Goal: Task Accomplishment & Management: Manage account settings

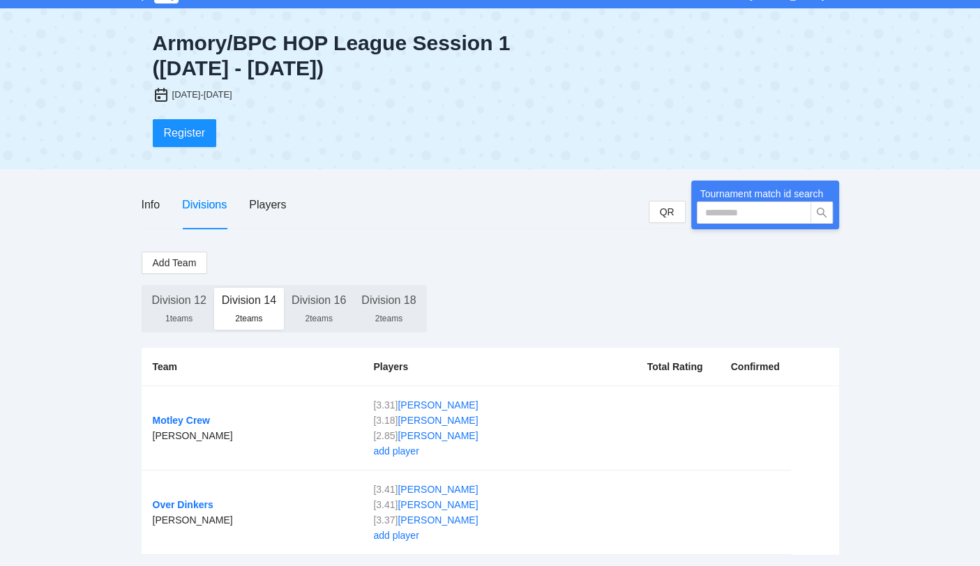
scroll to position [27, 0]
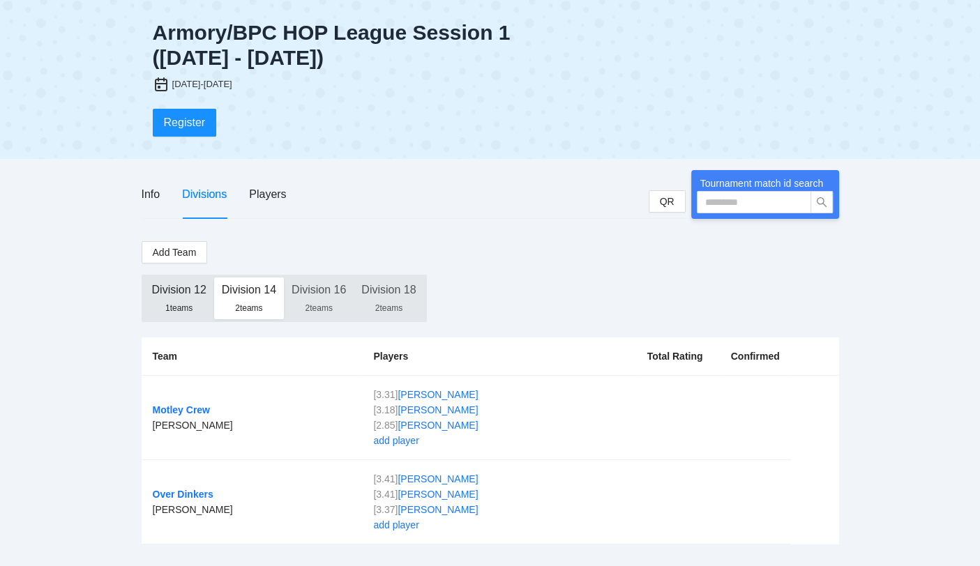
click at [192, 303] on div "1 teams" at bounding box center [179, 308] width 54 height 11
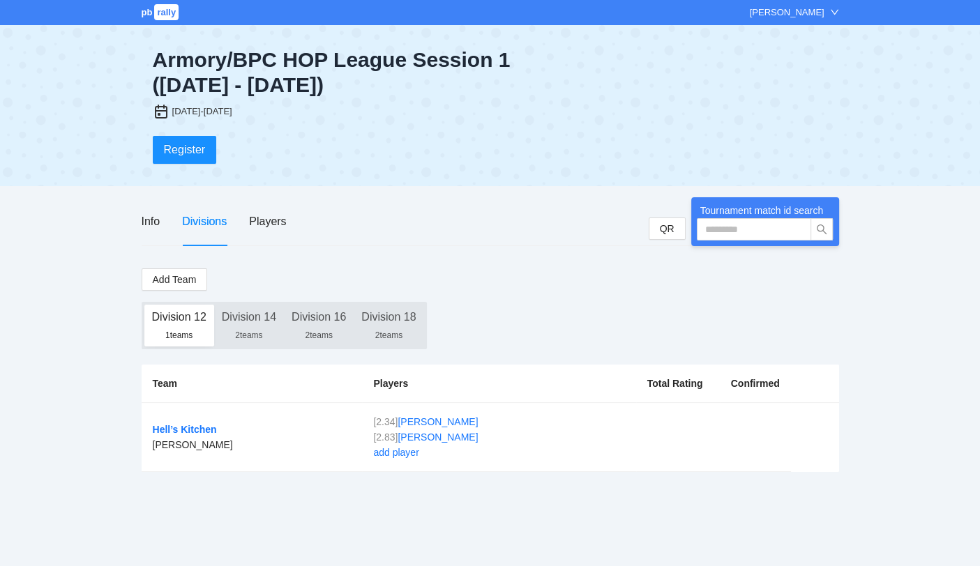
scroll to position [0, 0]
click at [324, 330] on div "2 teams" at bounding box center [324, 335] width 54 height 11
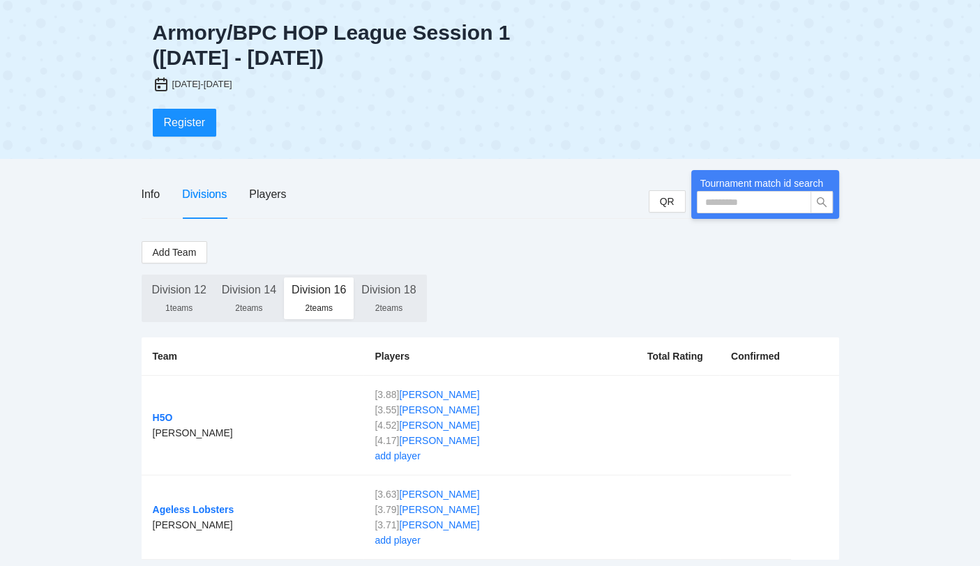
scroll to position [42, 0]
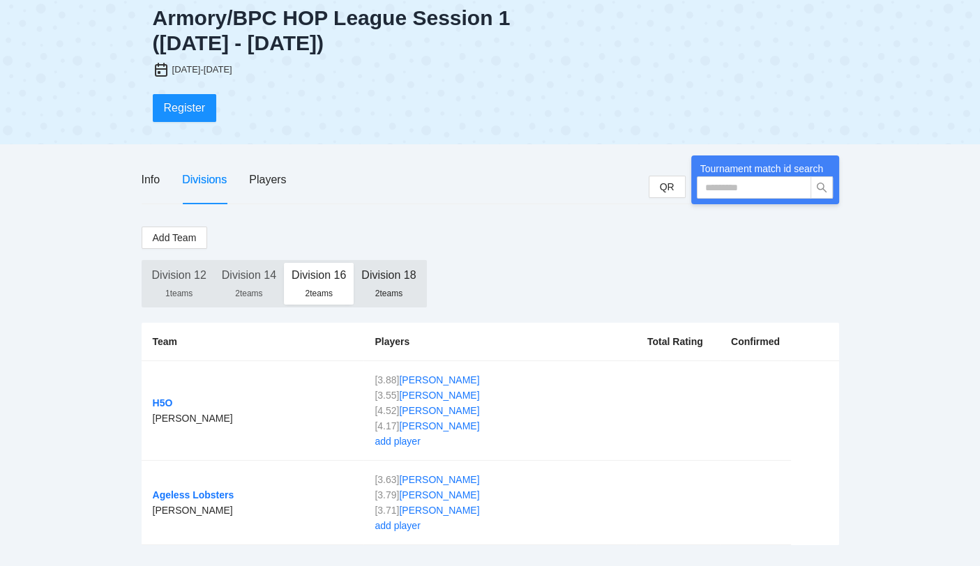
click at [399, 282] on div "Division 18" at bounding box center [388, 275] width 54 height 25
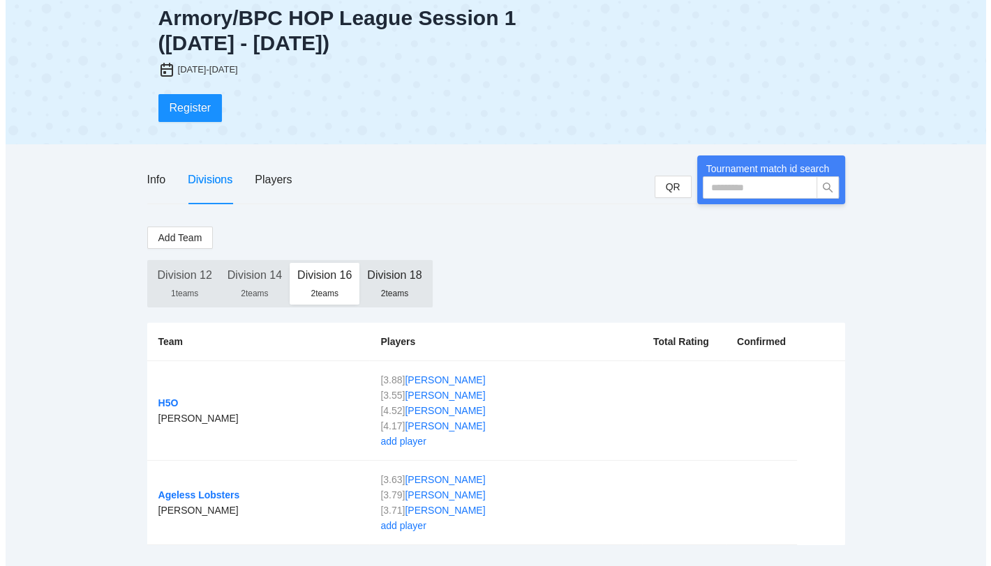
scroll to position [0, 0]
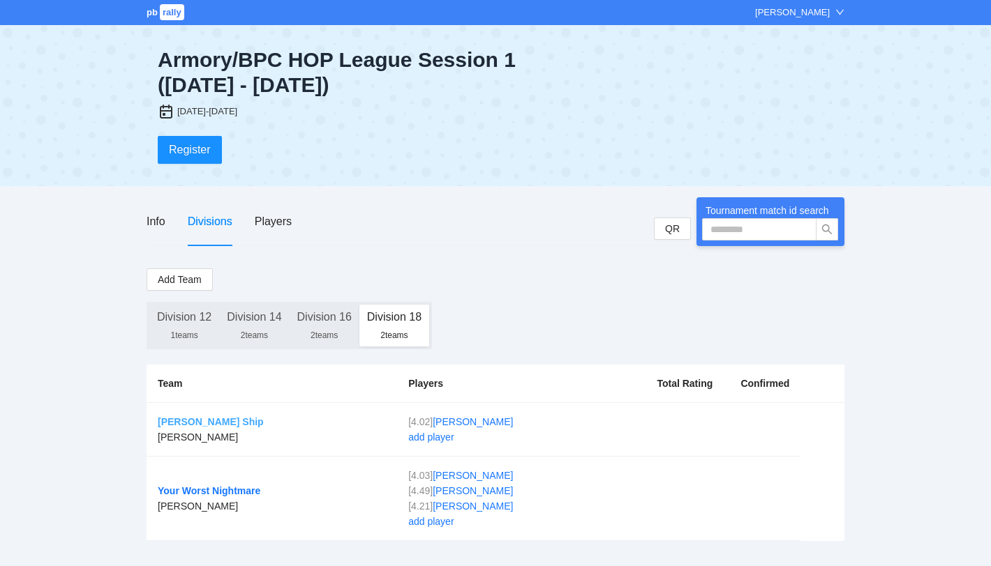
click at [204, 423] on link "Anderberg Ship" at bounding box center [211, 421] width 106 height 11
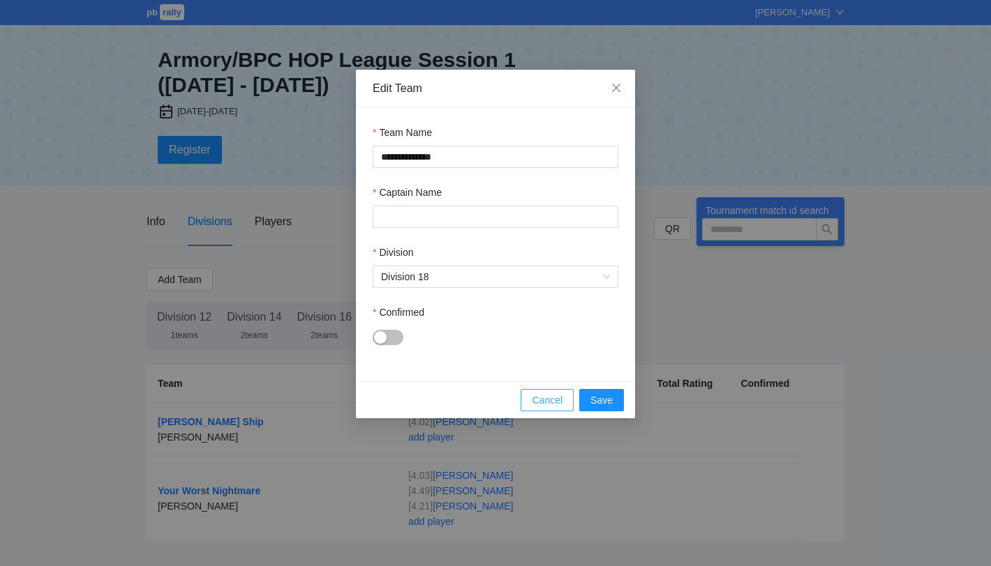
click at [546, 400] on span "Cancel" at bounding box center [547, 400] width 31 height 15
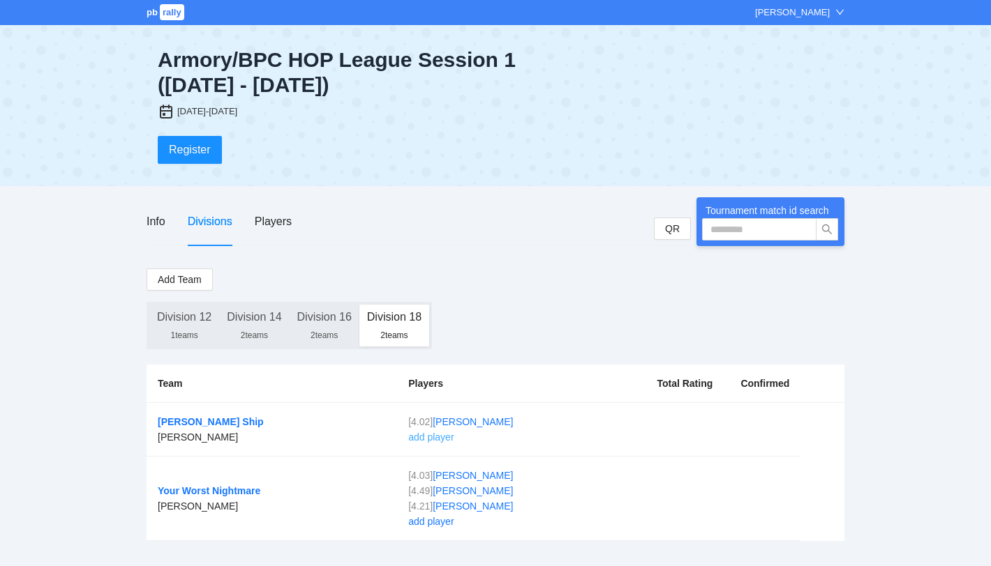
click at [432, 437] on link "add player" at bounding box center [430, 437] width 45 height 11
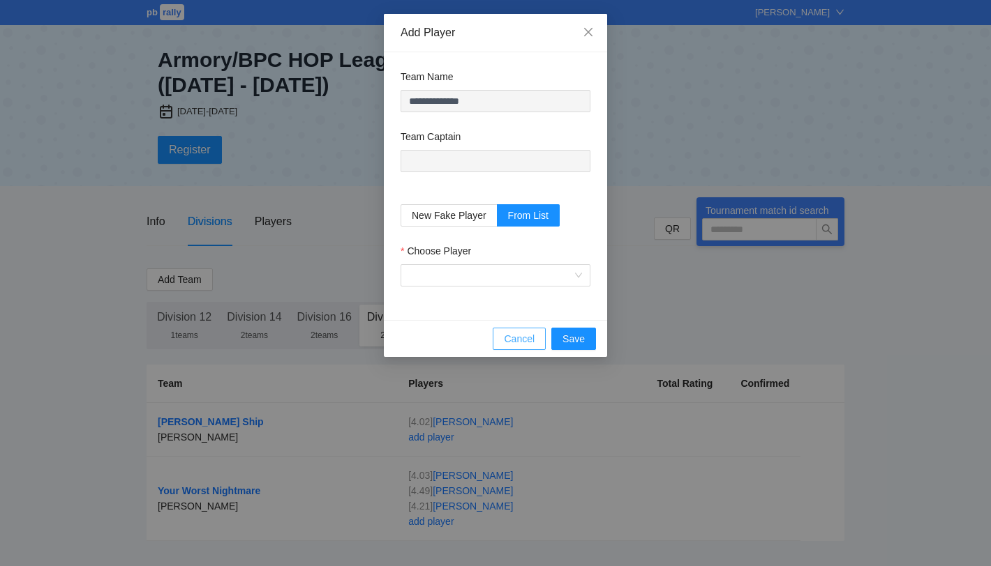
click at [533, 335] on span "Cancel" at bounding box center [519, 338] width 31 height 15
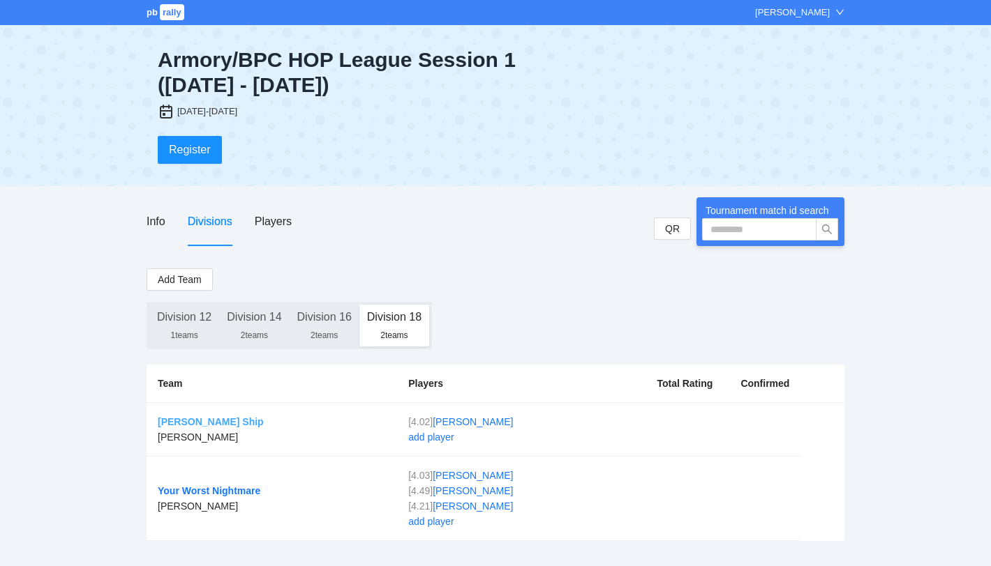
click at [197, 419] on link "Anderberg Ship" at bounding box center [211, 421] width 106 height 11
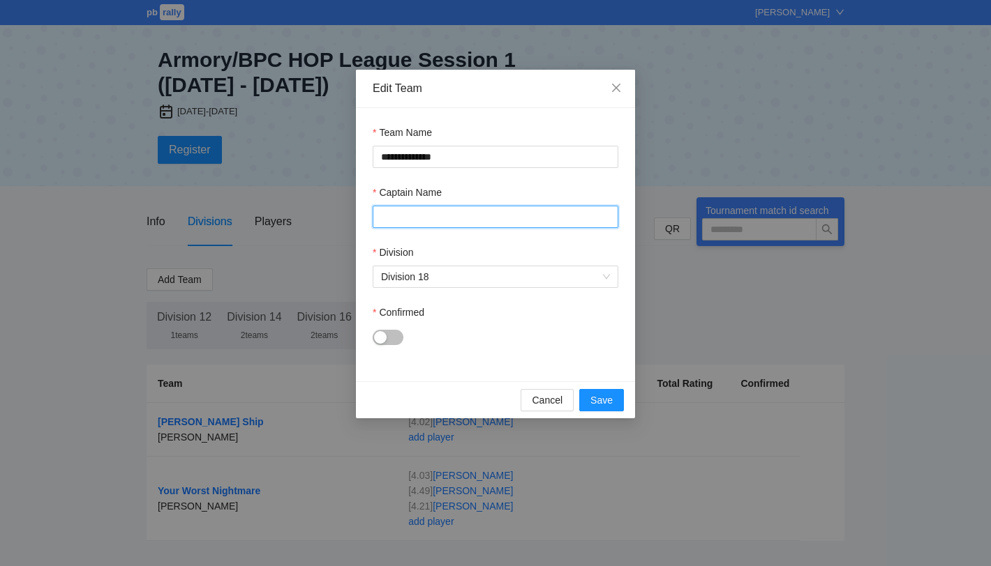
click at [453, 218] on input "Captain Name" at bounding box center [495, 217] width 246 height 22
type input "**********"
click at [382, 338] on div "button" at bounding box center [380, 337] width 13 height 13
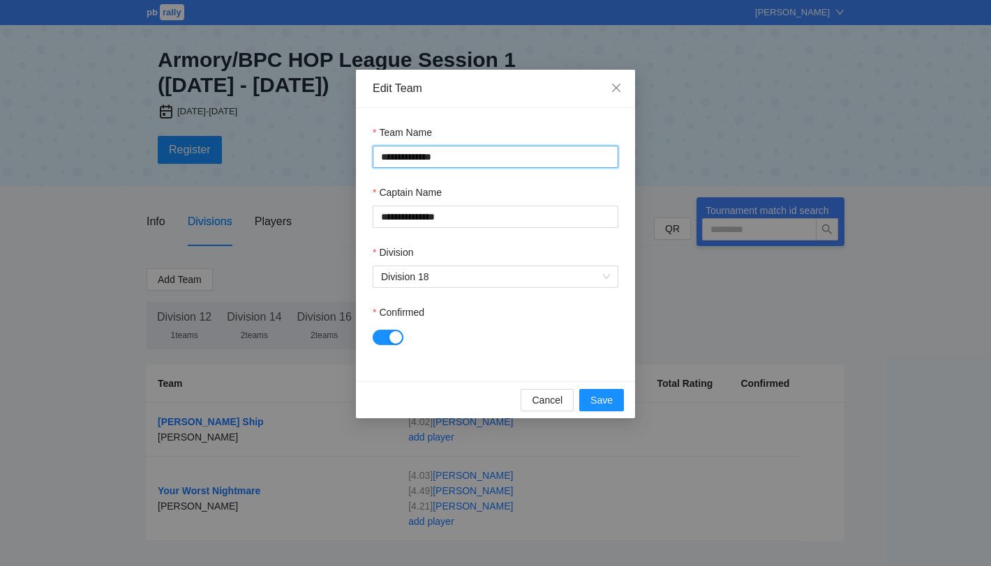
drag, startPoint x: 465, startPoint y: 153, endPoint x: 351, endPoint y: 156, distance: 113.7
click at [351, 156] on div "**********" at bounding box center [495, 283] width 991 height 566
drag, startPoint x: 447, startPoint y: 155, endPoint x: 336, endPoint y: 151, distance: 111.7
click at [336, 151] on div "**********" at bounding box center [495, 283] width 991 height 566
type input "**********"
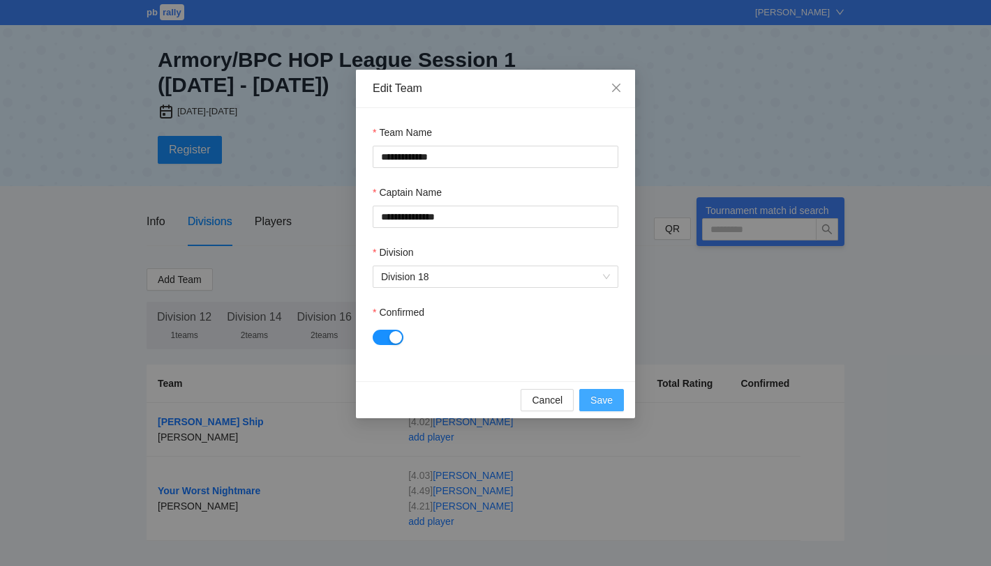
click at [606, 400] on span "Save" at bounding box center [601, 400] width 22 height 15
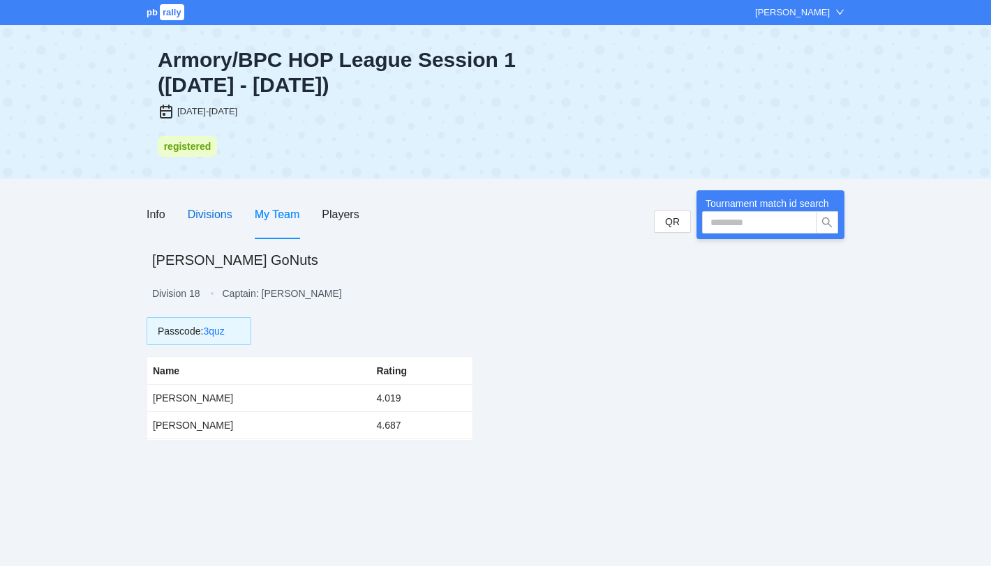
click at [210, 218] on div "Divisions" at bounding box center [210, 214] width 45 height 17
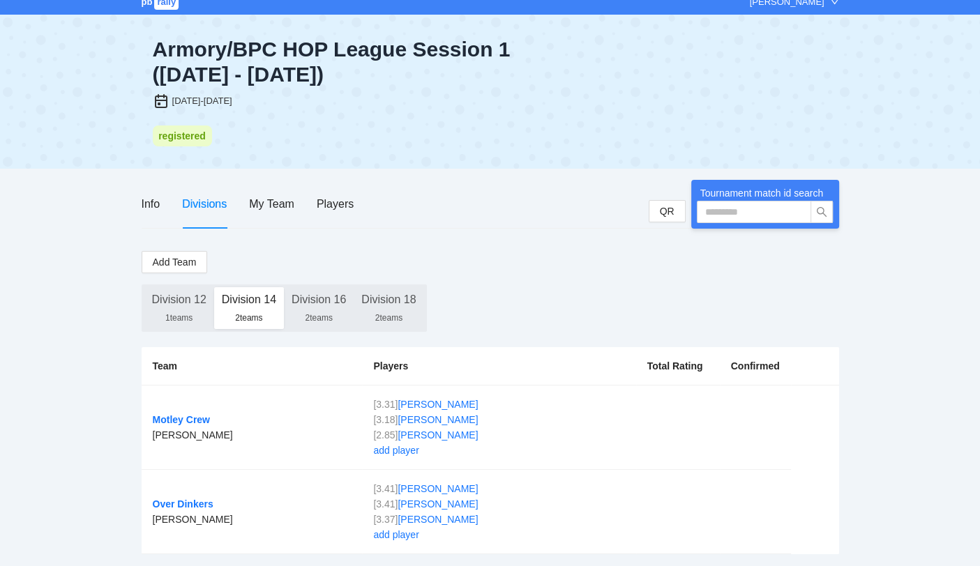
scroll to position [20, 0]
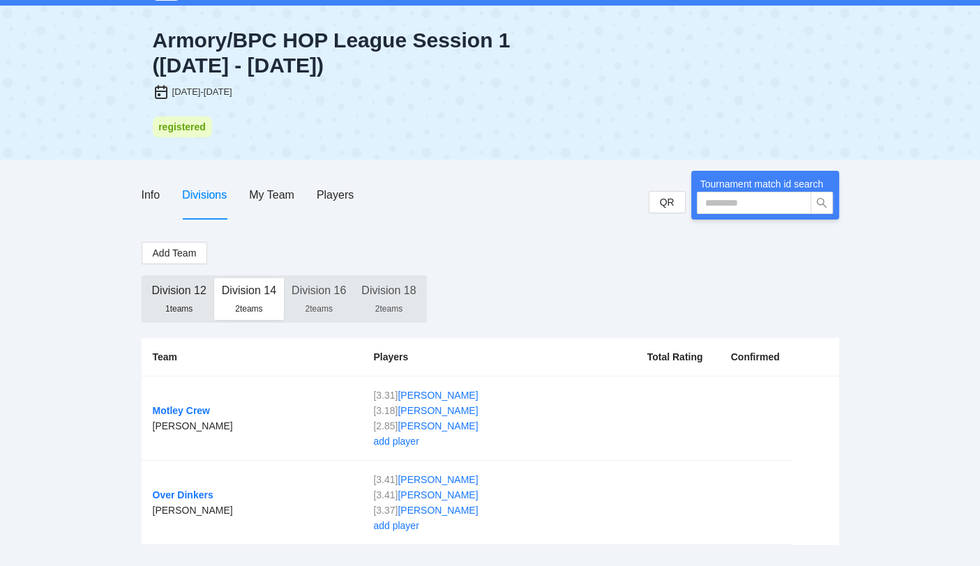
click at [173, 308] on div "1 teams" at bounding box center [179, 308] width 54 height 11
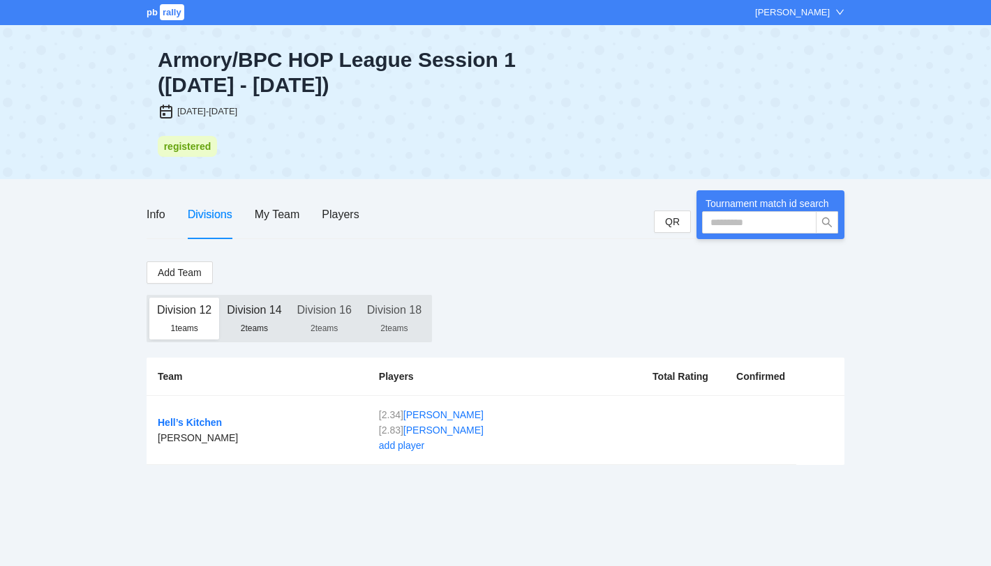
click at [264, 313] on div "Division 14" at bounding box center [254, 310] width 54 height 25
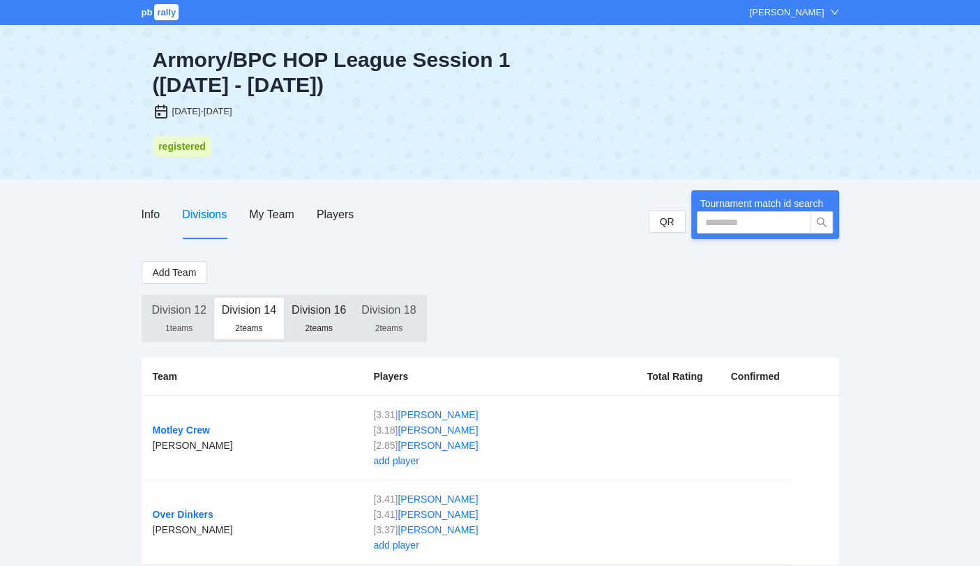
click at [314, 306] on div "Division 16" at bounding box center [319, 310] width 54 height 25
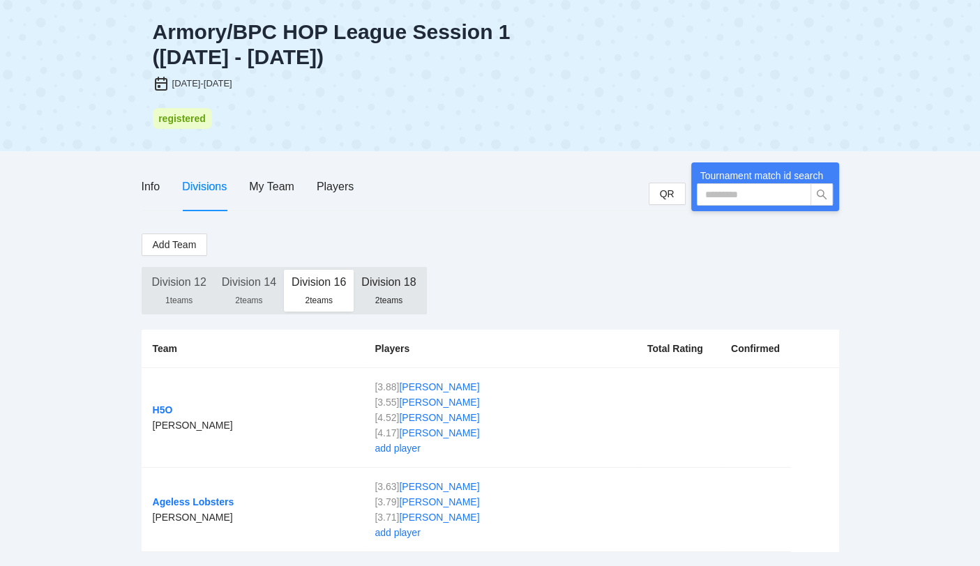
scroll to position [36, 0]
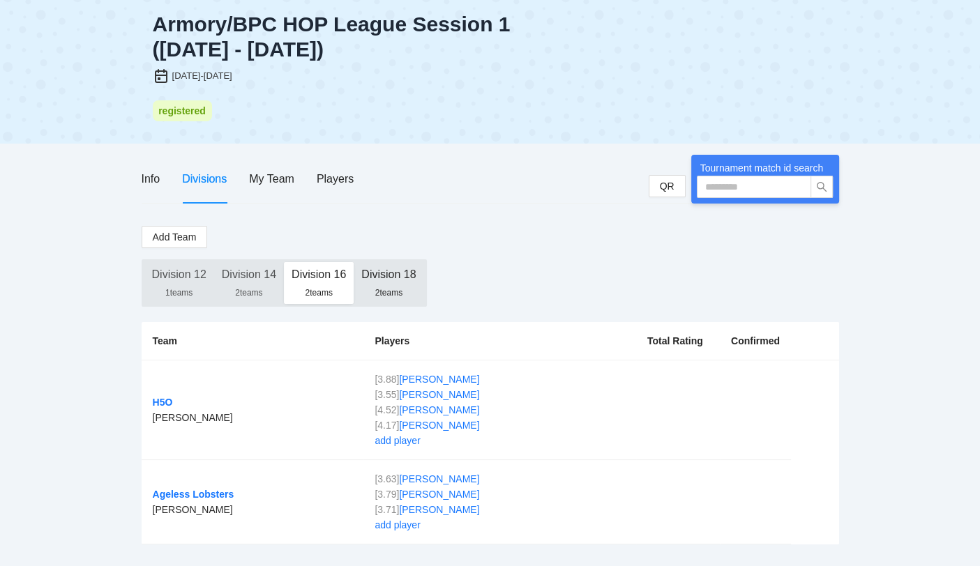
click at [388, 280] on div "Division 18" at bounding box center [388, 274] width 54 height 25
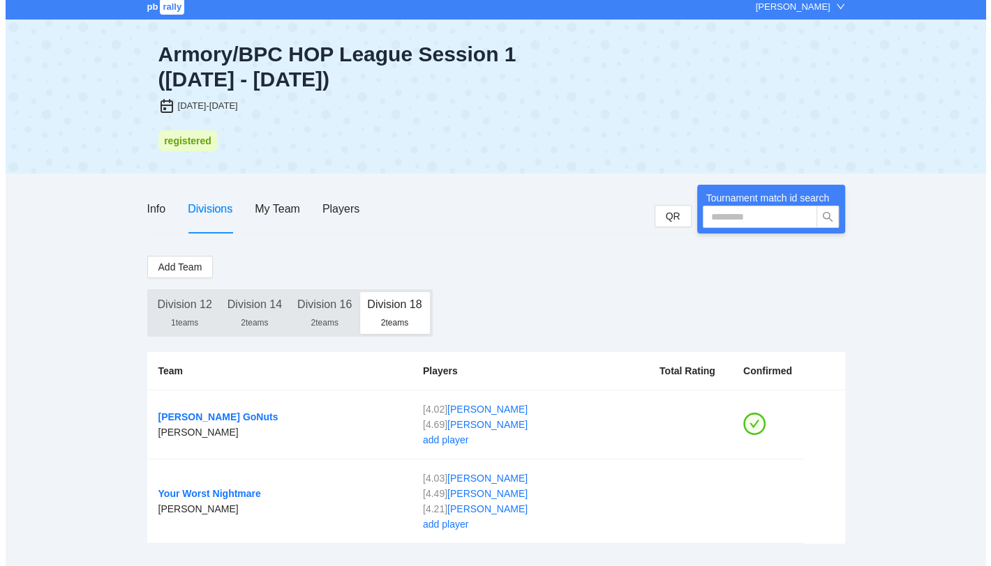
scroll to position [5, 0]
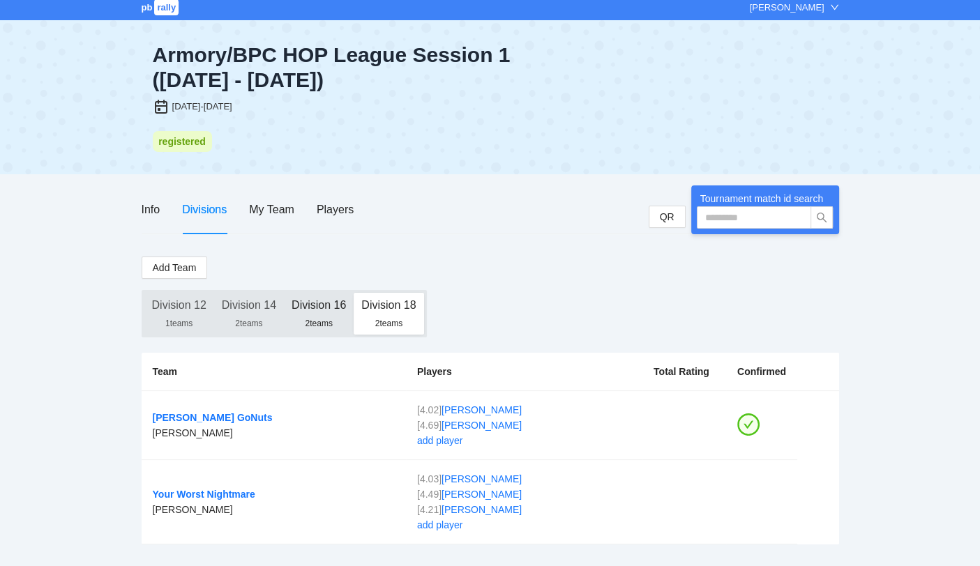
click at [319, 322] on div "2 teams" at bounding box center [319, 323] width 54 height 11
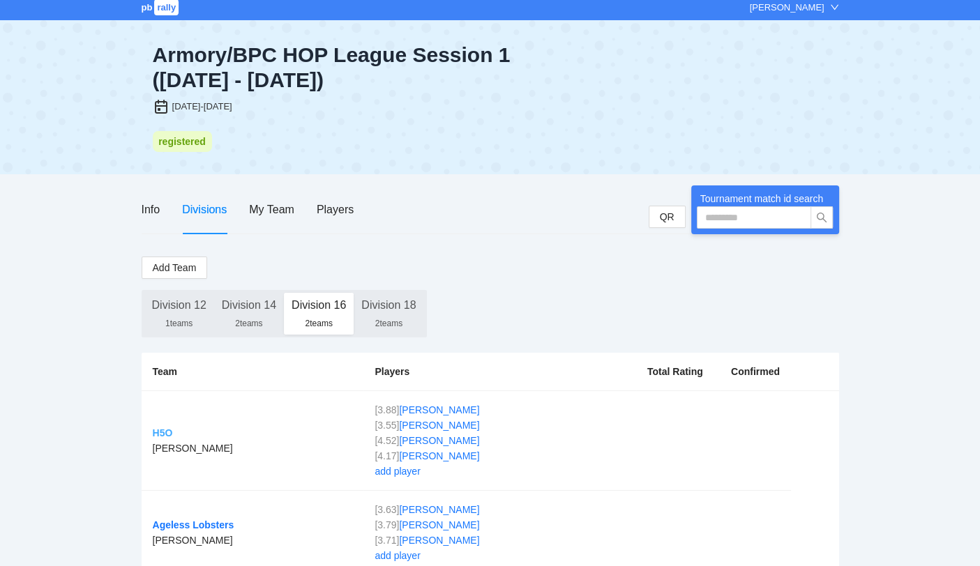
click at [163, 432] on link "H5O" at bounding box center [163, 433] width 20 height 11
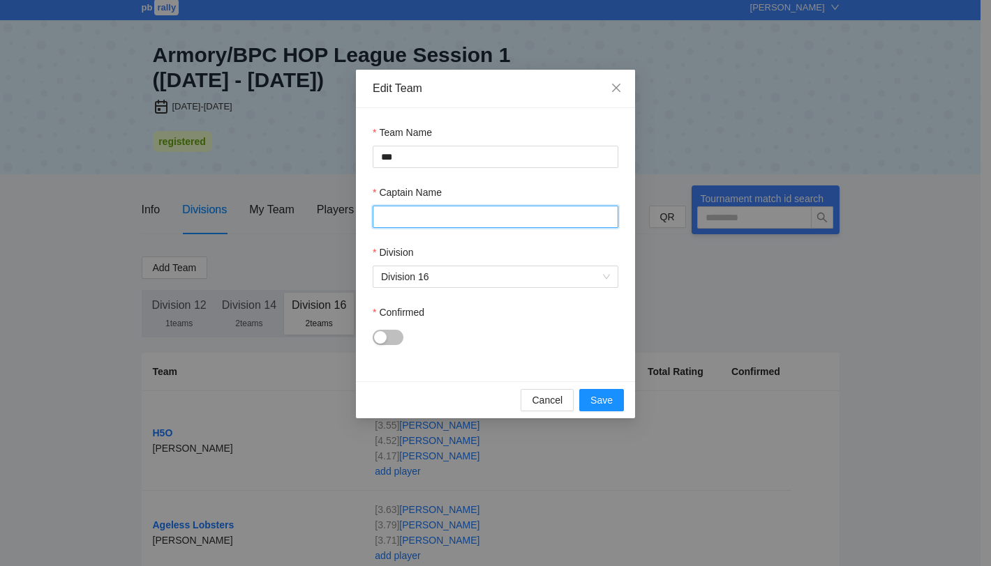
click at [434, 213] on input "Captain Name" at bounding box center [495, 217] width 246 height 22
type input "**********"
click at [382, 336] on div "button" at bounding box center [380, 337] width 13 height 13
click at [610, 398] on span "Save" at bounding box center [601, 400] width 22 height 15
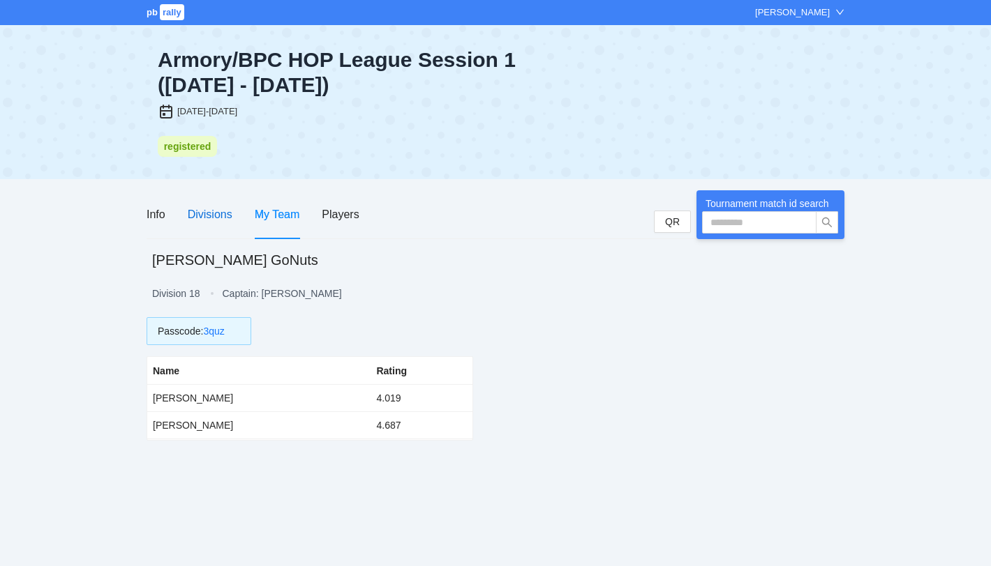
click at [217, 216] on div "Divisions" at bounding box center [210, 214] width 45 height 17
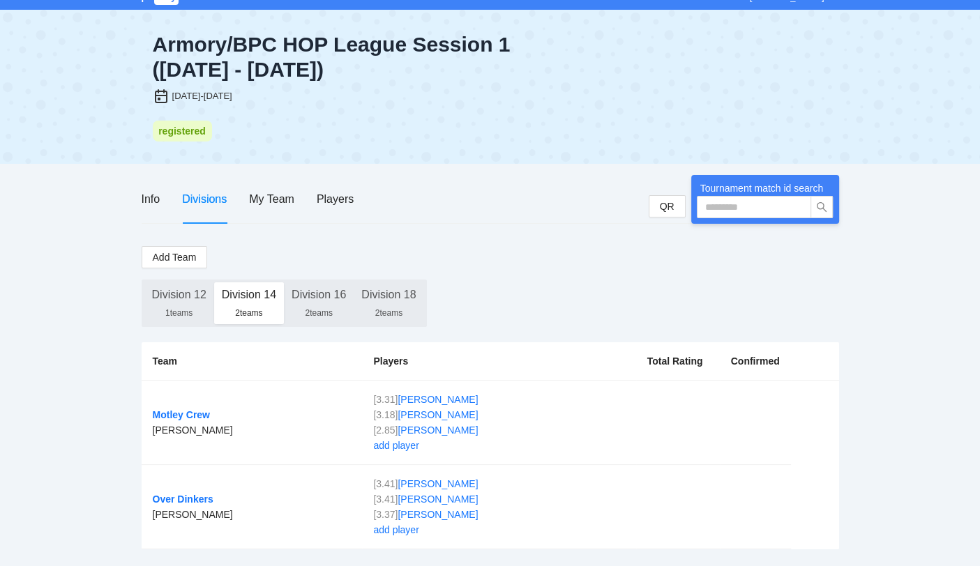
scroll to position [20, 0]
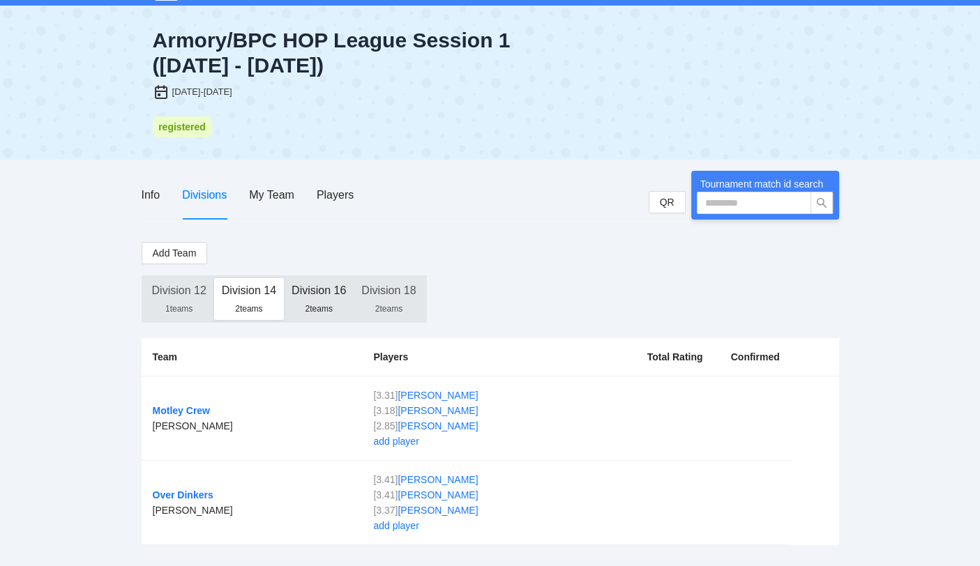
click at [324, 293] on div "Division 16" at bounding box center [319, 290] width 54 height 25
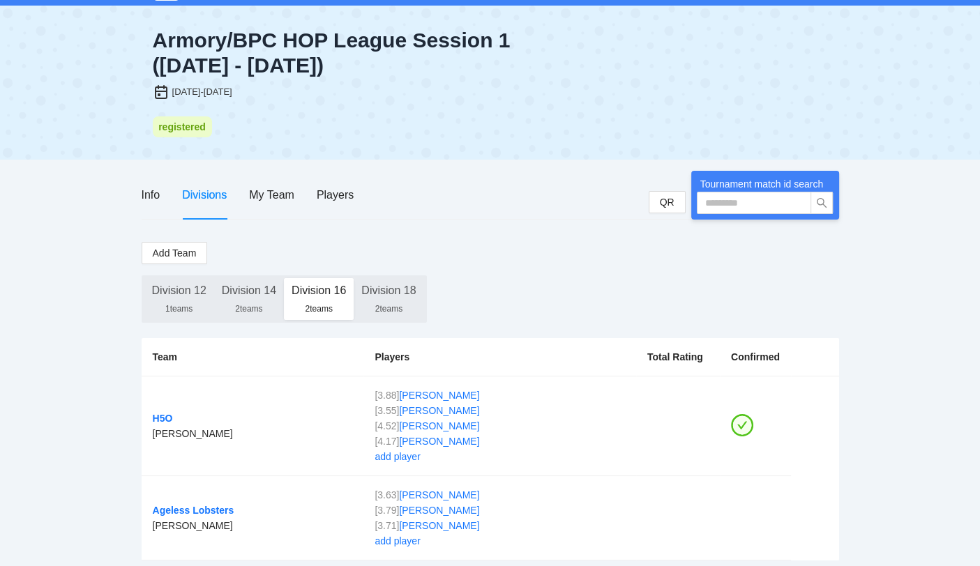
scroll to position [36, 0]
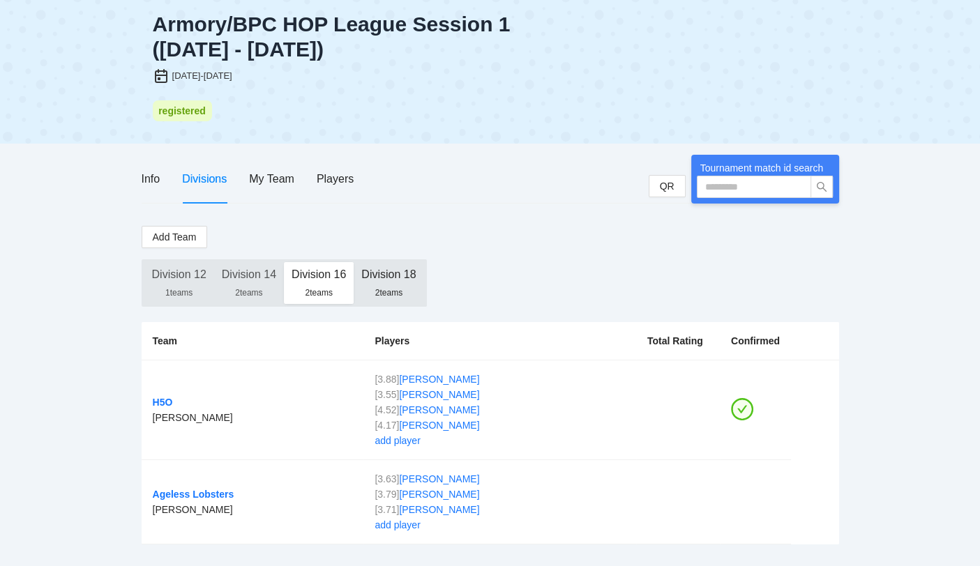
click at [402, 285] on div "Division 18" at bounding box center [388, 274] width 54 height 25
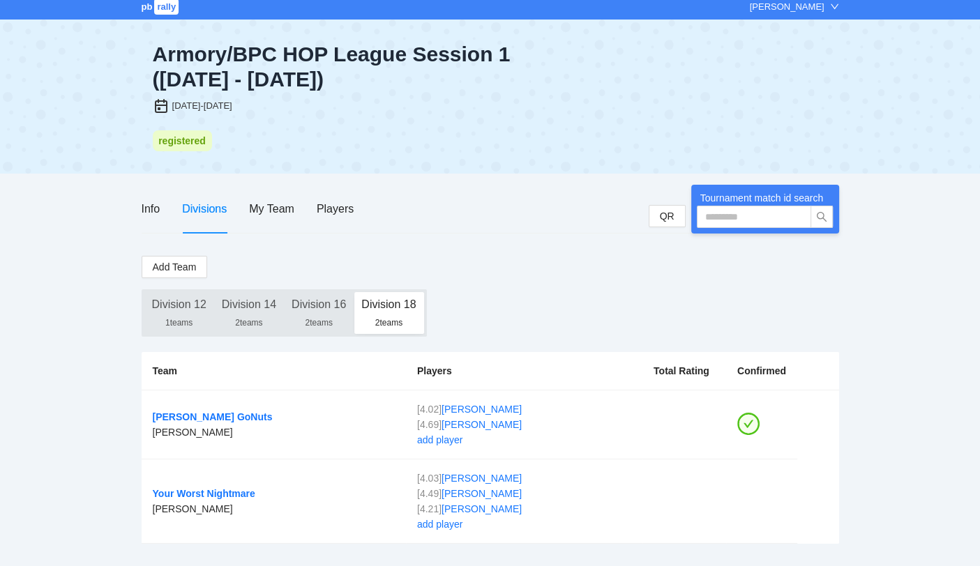
scroll to position [5, 0]
click at [197, 310] on div "Division 12" at bounding box center [179, 305] width 54 height 25
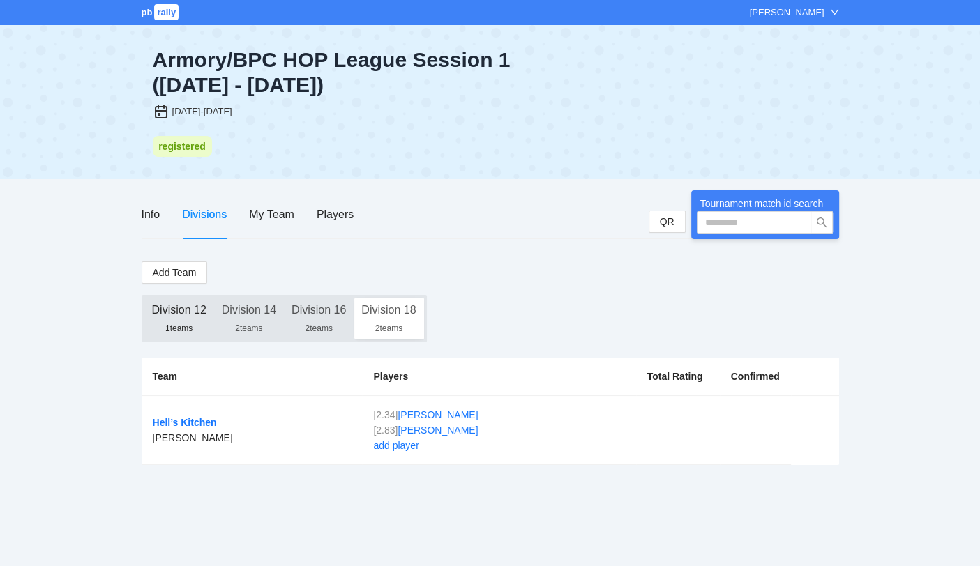
scroll to position [0, 0]
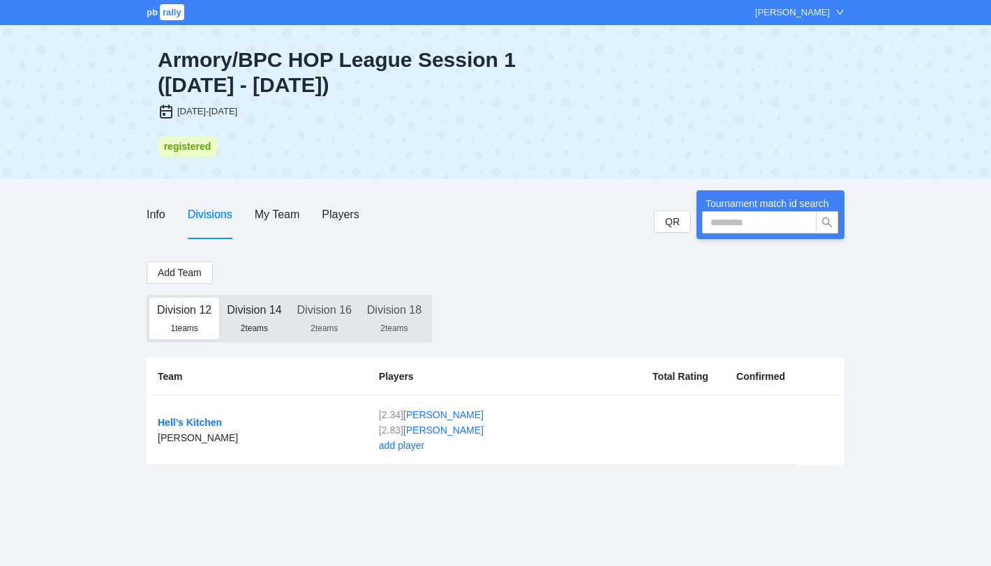
click at [241, 316] on div "Division 14" at bounding box center [254, 310] width 54 height 25
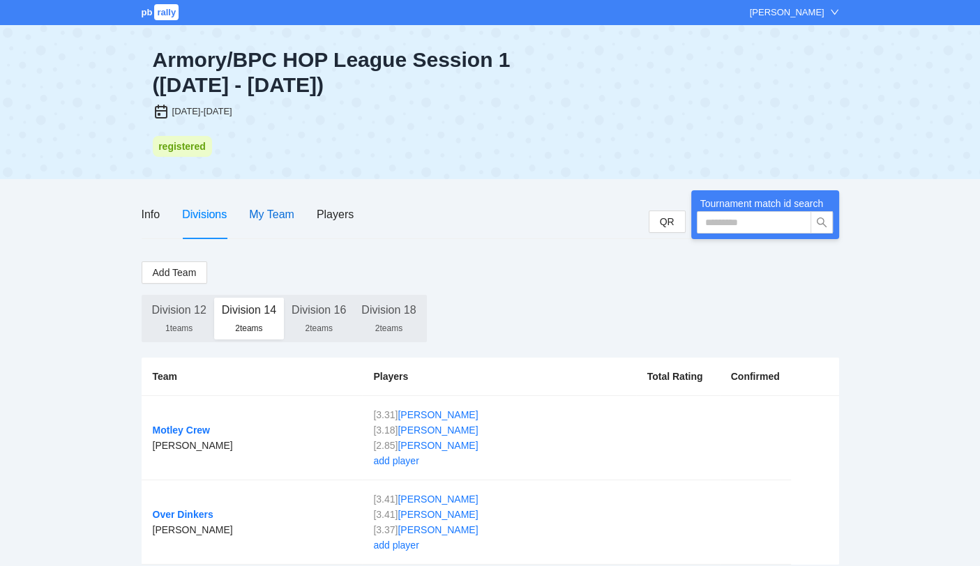
click at [262, 215] on div "My Team" at bounding box center [271, 214] width 45 height 17
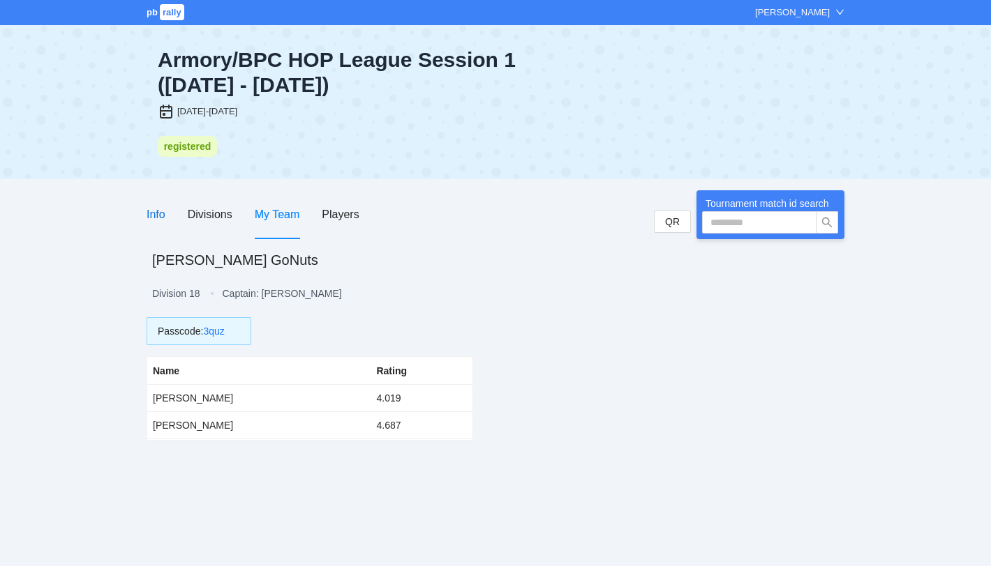
click at [153, 220] on div "Info" at bounding box center [155, 214] width 19 height 17
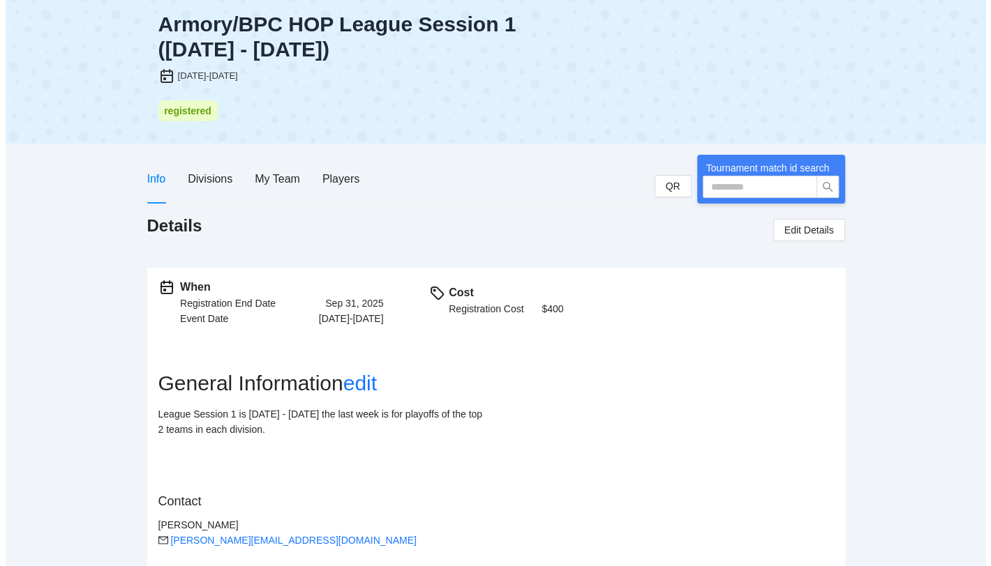
scroll to position [66, 0]
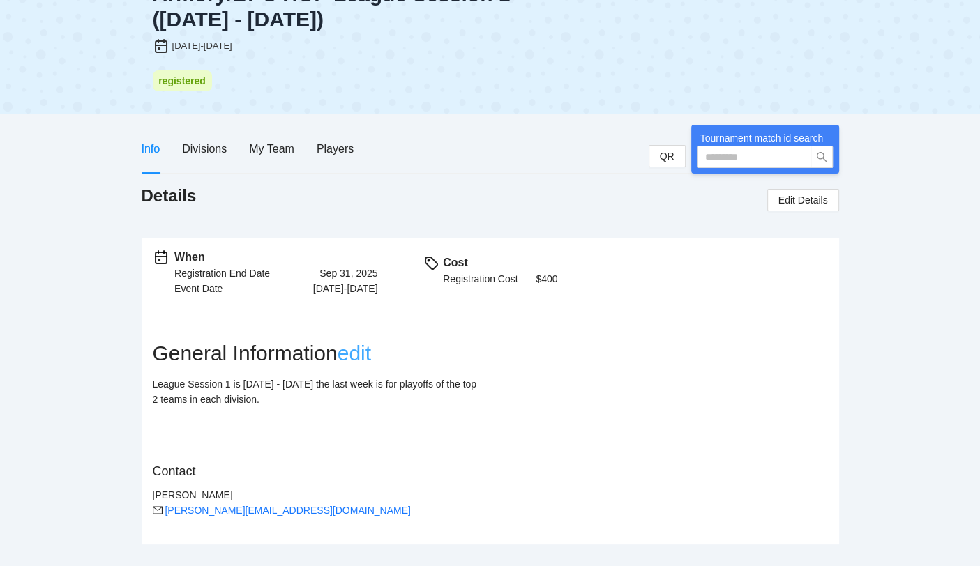
click at [365, 360] on link "edit" at bounding box center [354, 353] width 33 height 23
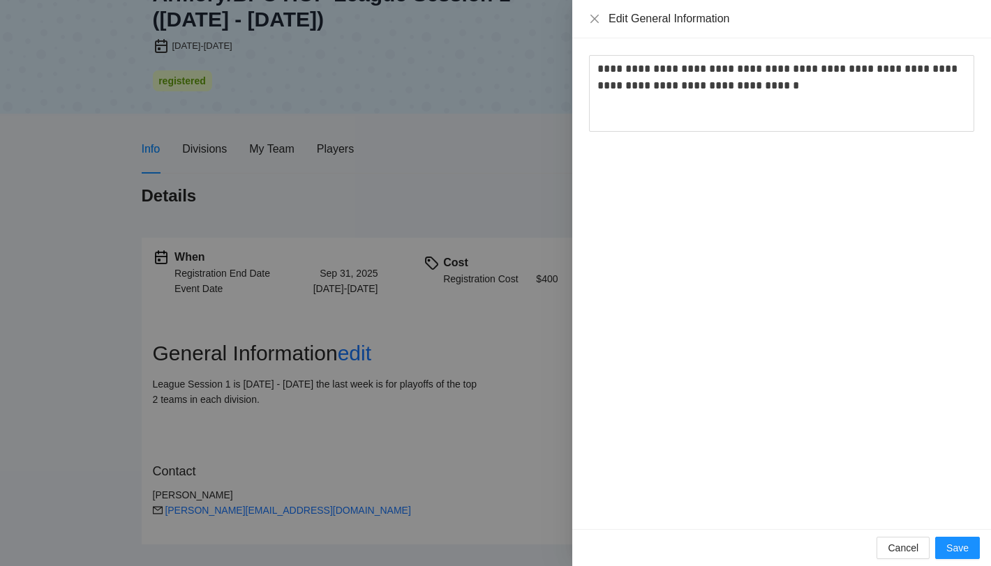
click at [784, 89] on p "**********" at bounding box center [781, 77] width 368 height 33
click at [347, 407] on div at bounding box center [495, 283] width 991 height 566
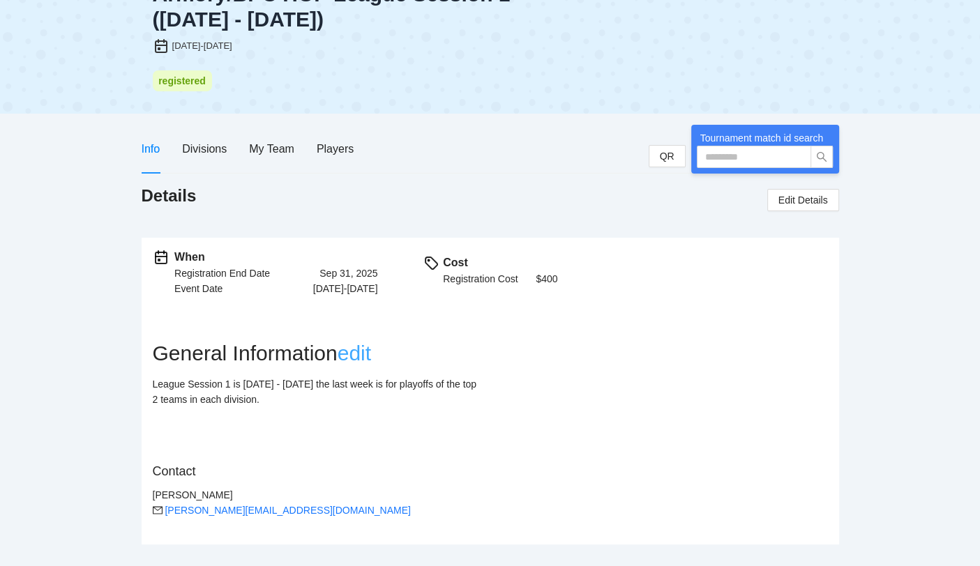
click at [371, 353] on link "edit" at bounding box center [354, 353] width 33 height 23
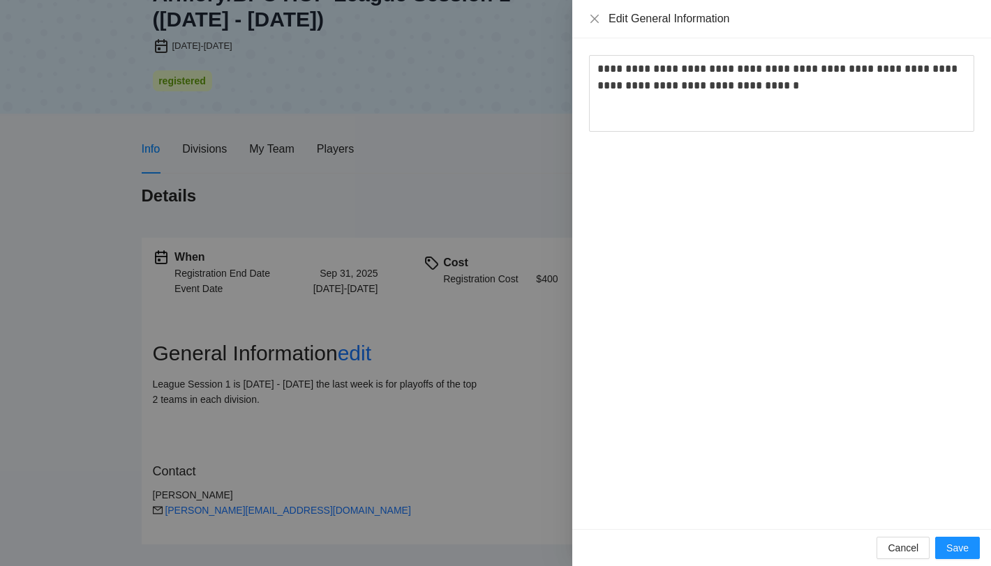
click at [800, 86] on p "**********" at bounding box center [781, 77] width 368 height 33
click at [954, 550] on span "Save" at bounding box center [957, 548] width 22 height 15
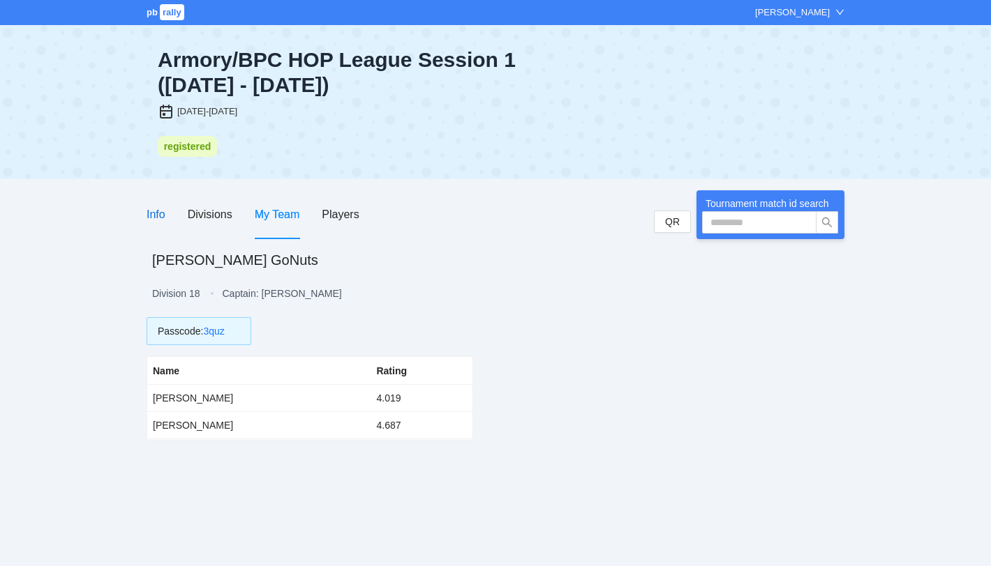
click at [153, 207] on div "Info" at bounding box center [155, 214] width 19 height 17
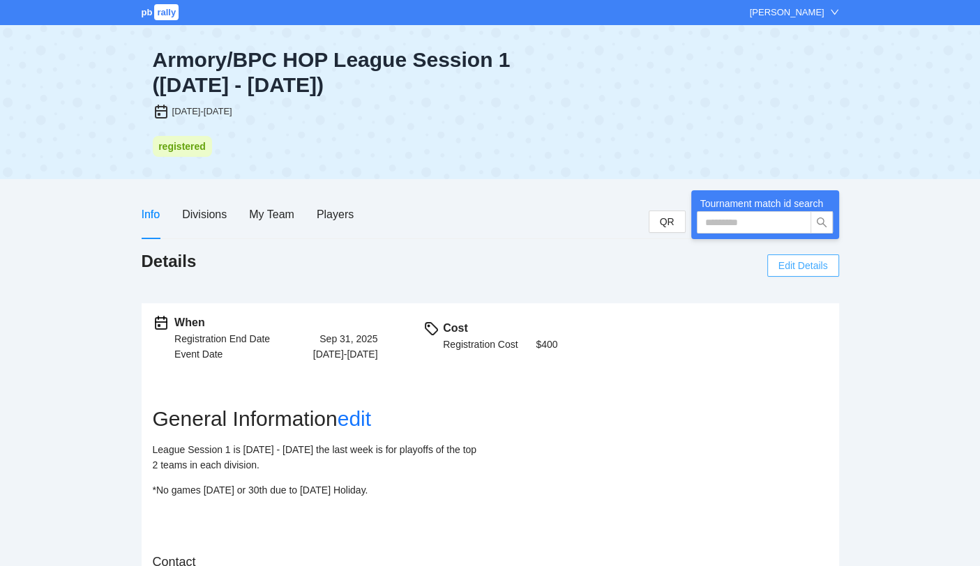
click at [813, 262] on span "Edit Details" at bounding box center [803, 265] width 50 height 15
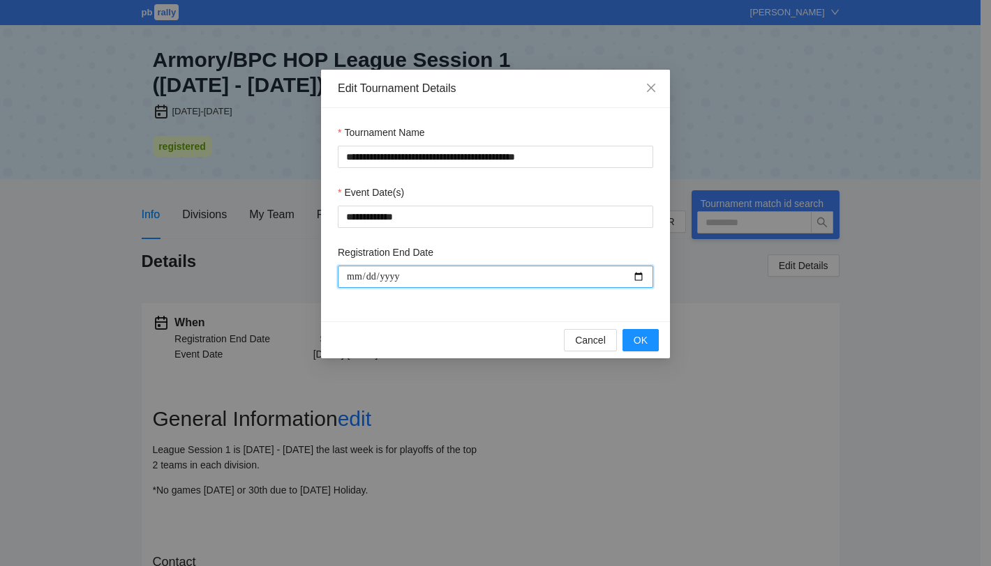
click at [640, 278] on input "Registration End Date" at bounding box center [495, 277] width 315 height 22
type input "**********"
click at [653, 335] on button "OK" at bounding box center [640, 340] width 36 height 22
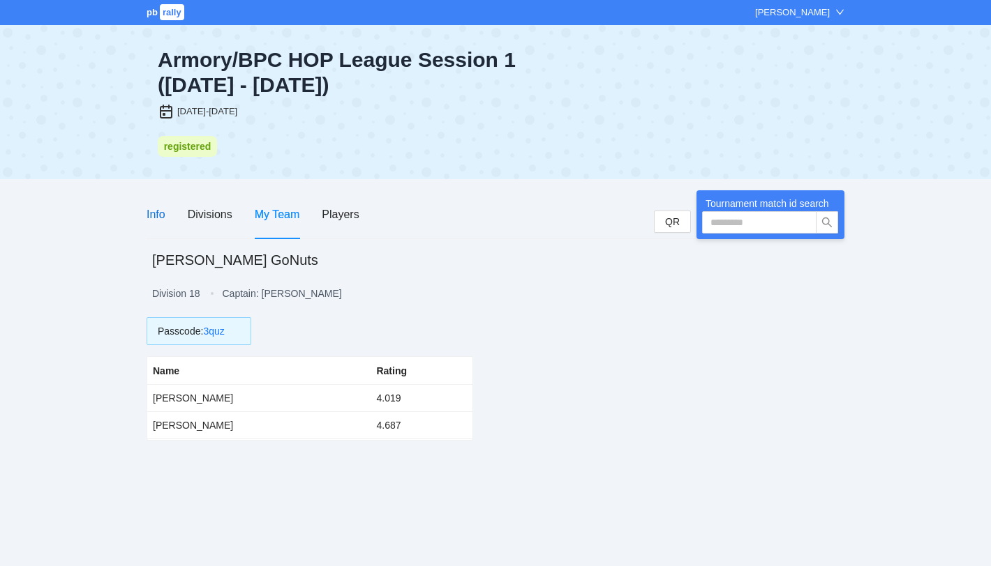
click at [159, 215] on div "Info" at bounding box center [155, 214] width 19 height 17
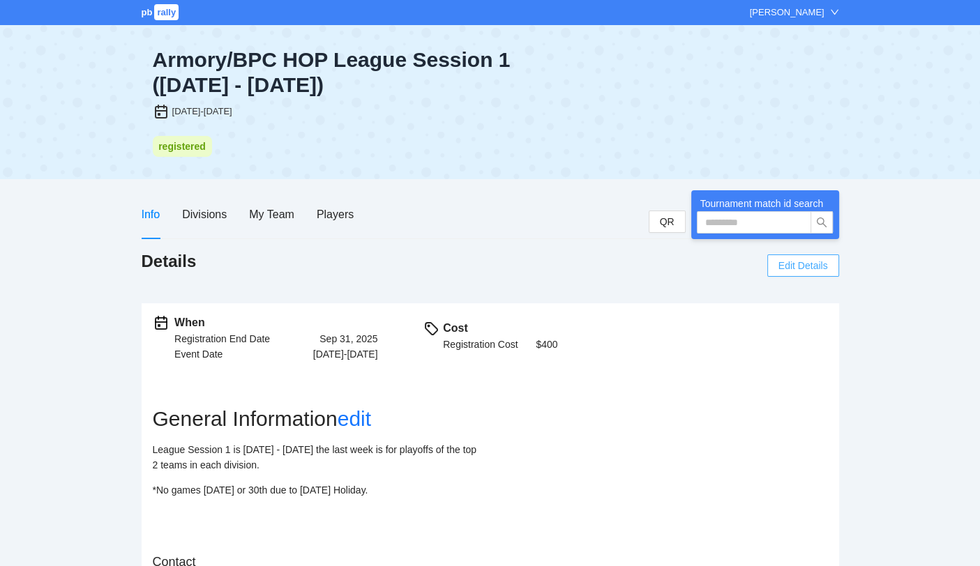
click at [789, 259] on span "Edit Details" at bounding box center [803, 265] width 50 height 15
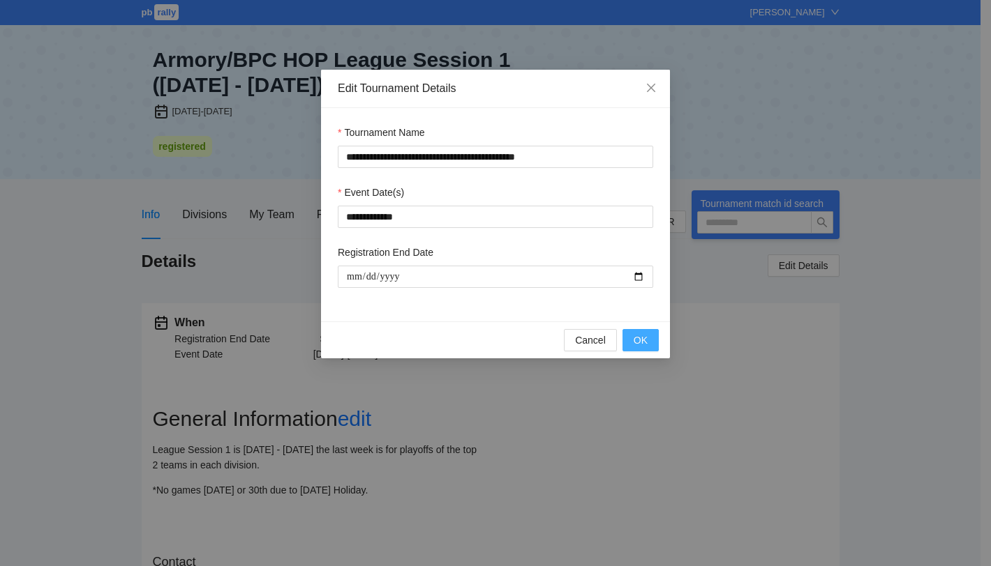
click at [645, 340] on span "OK" at bounding box center [640, 340] width 14 height 15
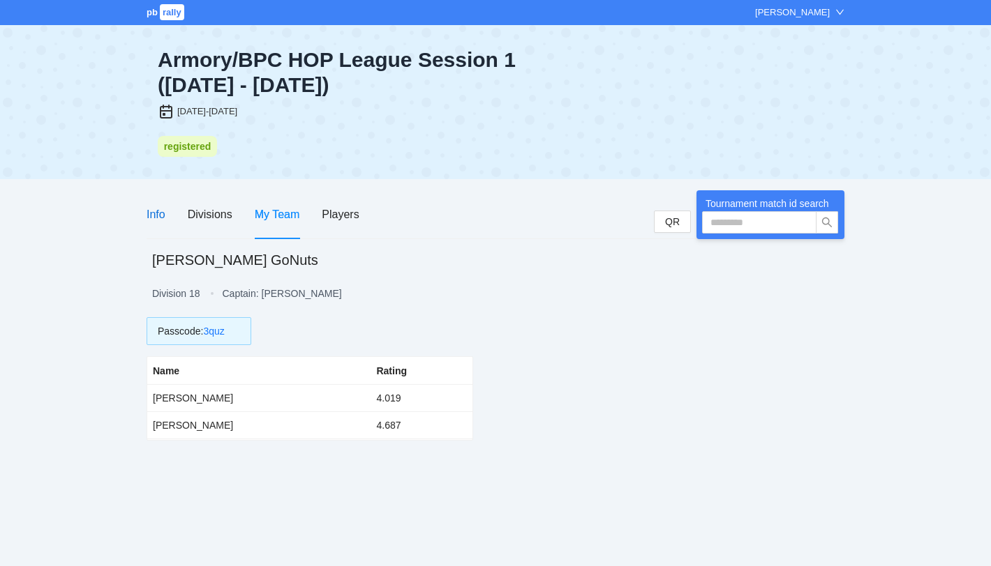
click at [162, 217] on div "Info" at bounding box center [155, 214] width 19 height 17
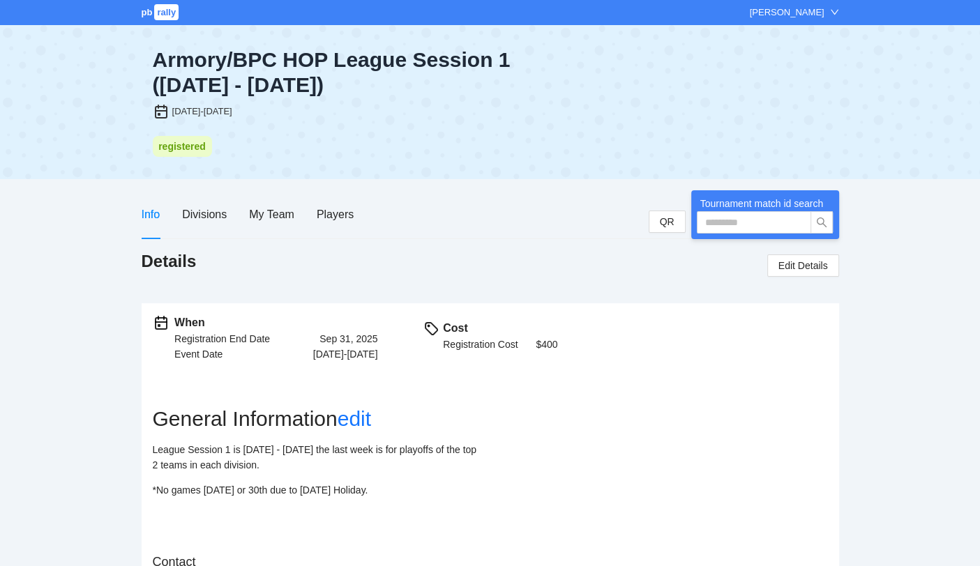
click at [357, 338] on div "Sep 31, 2025" at bounding box center [348, 338] width 58 height 15
click at [348, 338] on div "Sep 31, 2025" at bounding box center [348, 338] width 58 height 15
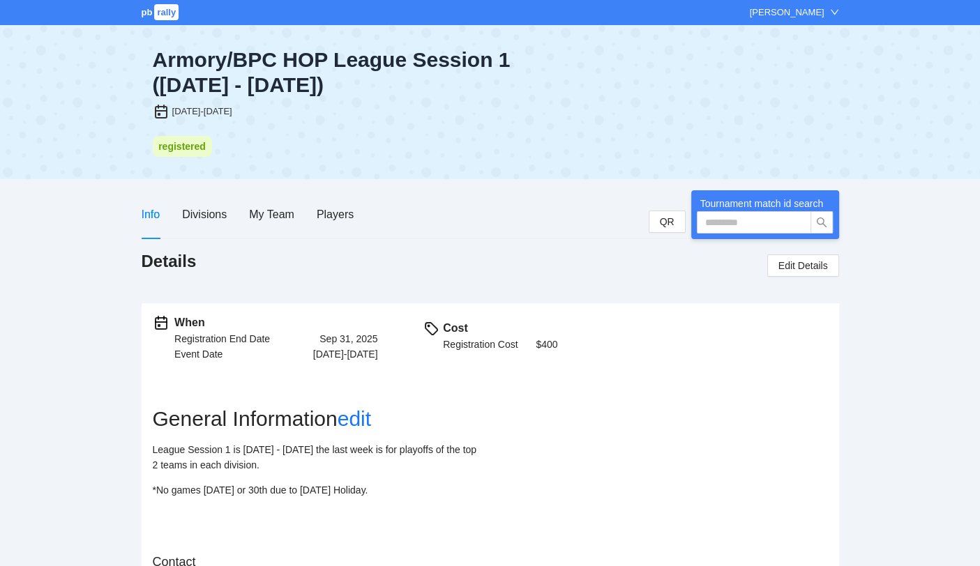
drag, startPoint x: 348, startPoint y: 338, endPoint x: 417, endPoint y: 377, distance: 79.7
click at [417, 377] on div "When Registration End Date Sep 31, 2025 Event Date [DATE]-[DATE] Cost Registrat…" at bounding box center [491, 469] width 698 height 332
